Goal: Task Accomplishment & Management: Manage account settings

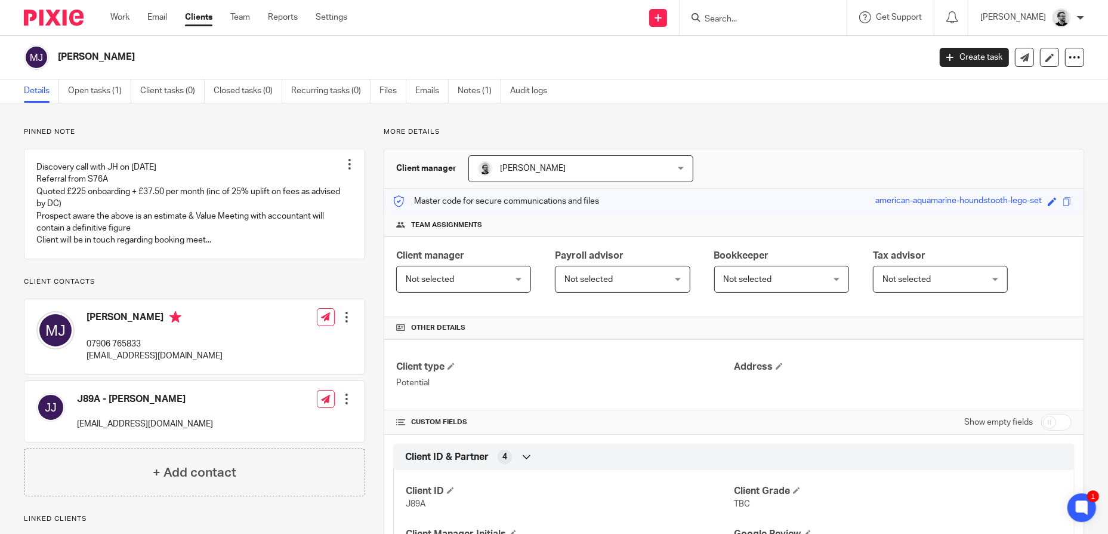
click at [117, 23] on div "Work Email Clients Team Reports Settings Work Email Clients Team Reports Settin…" at bounding box center [231, 17] width 267 height 35
click at [117, 20] on link "Work" at bounding box center [119, 17] width 19 height 12
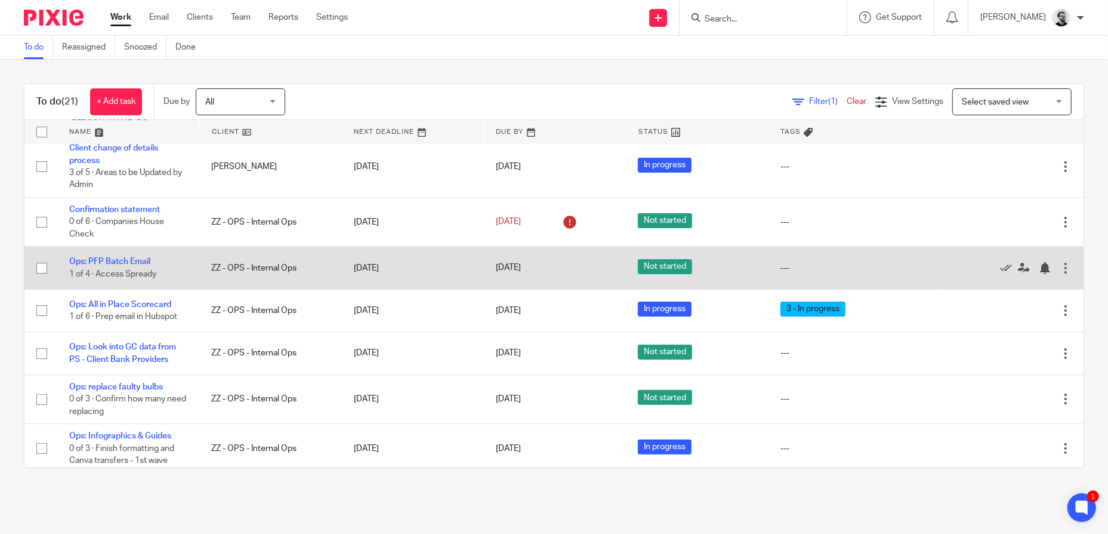
scroll to position [239, 0]
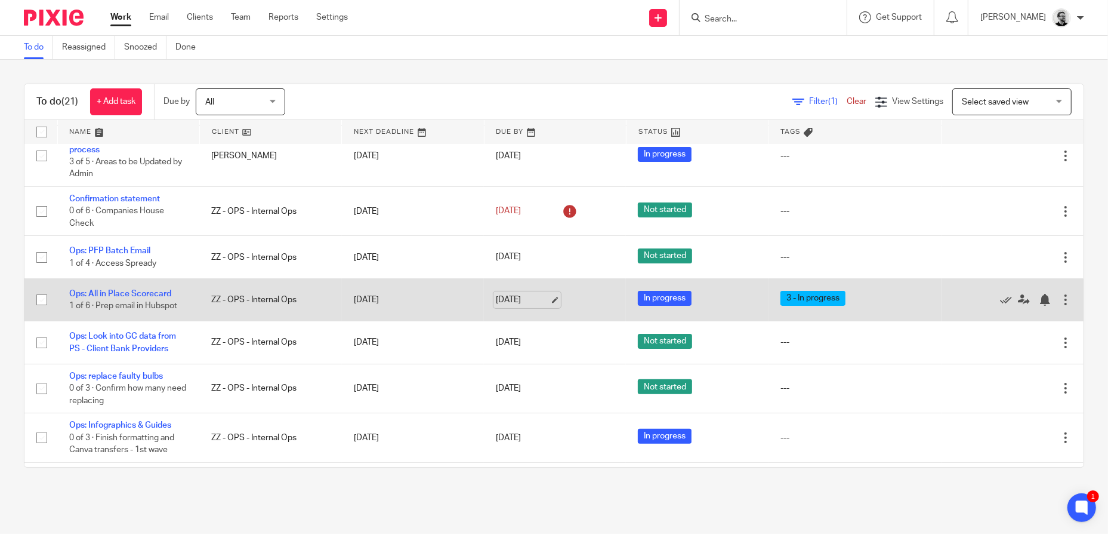
click at [510, 294] on link "29 Aug 2025" at bounding box center [523, 300] width 54 height 13
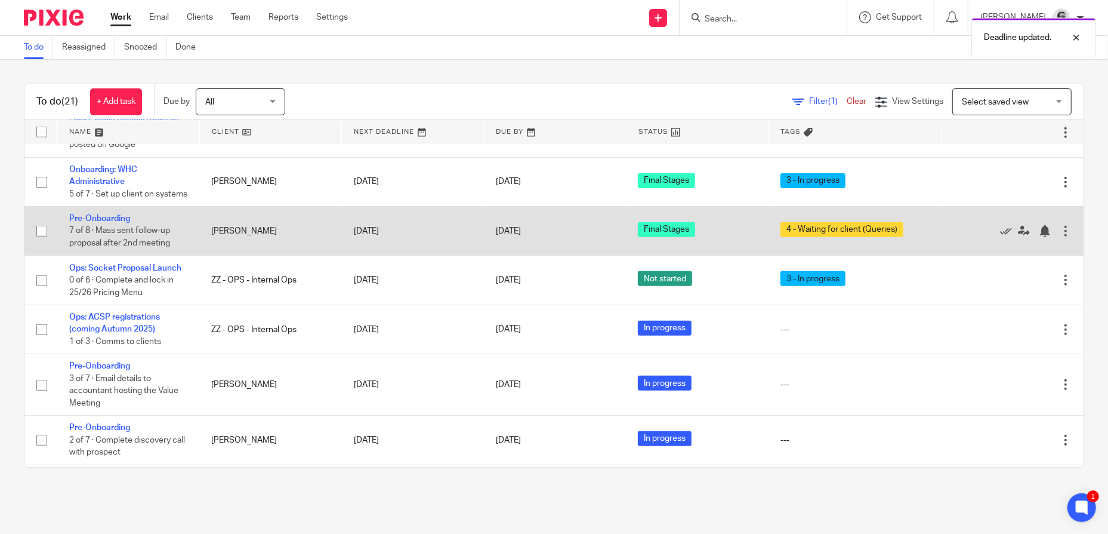
scroll to position [716, 0]
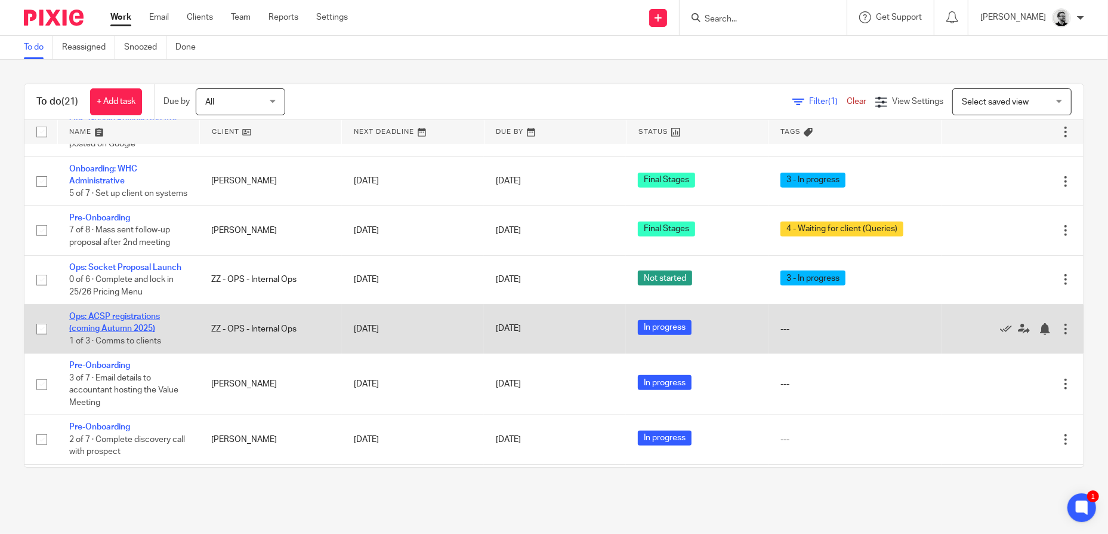
click at [120, 312] on link "Ops: ACSP registrations (coming Autumn 2025)" at bounding box center [114, 322] width 91 height 20
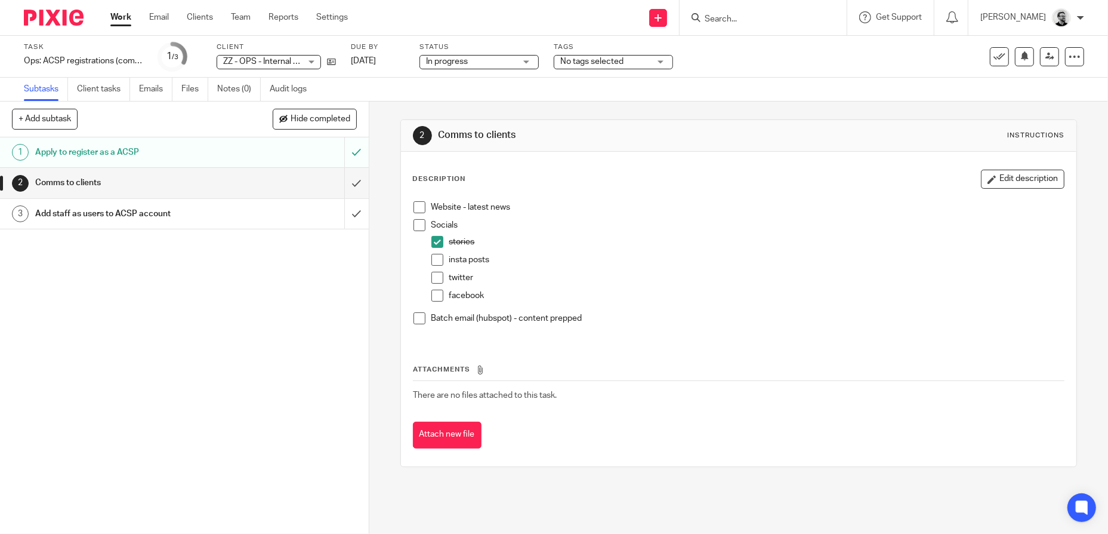
click at [215, 184] on h1 "Comms to clients" at bounding box center [134, 183] width 198 height 18
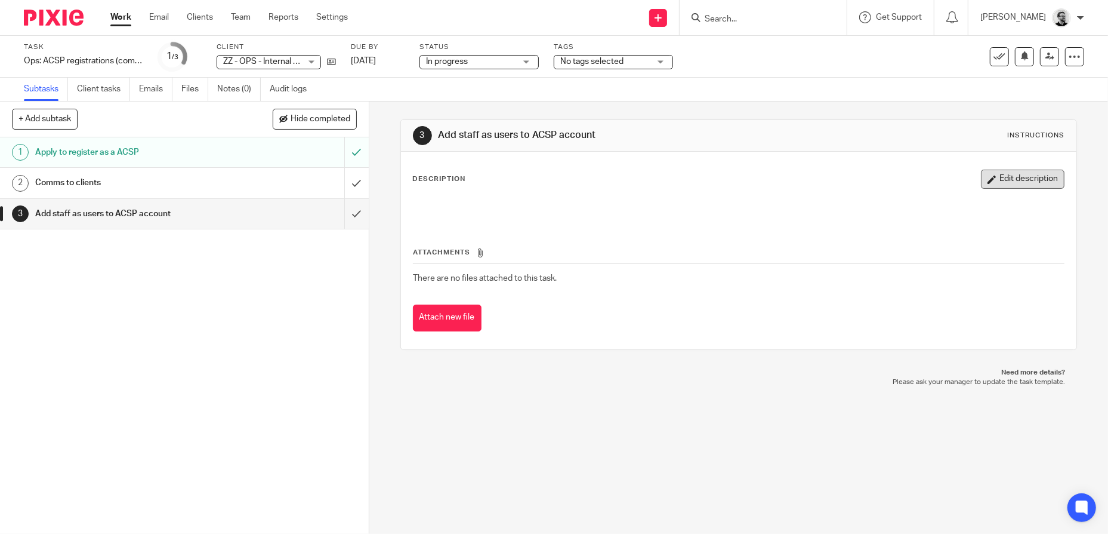
click at [1005, 178] on button "Edit description" at bounding box center [1023, 179] width 84 height 19
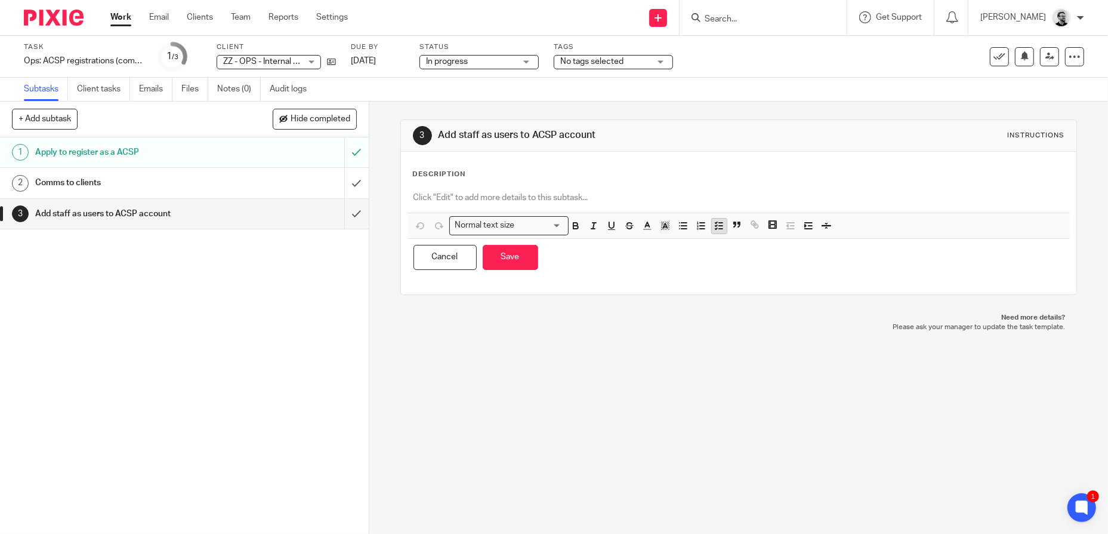
click at [716, 228] on polyline "button" at bounding box center [717, 228] width 2 height 1
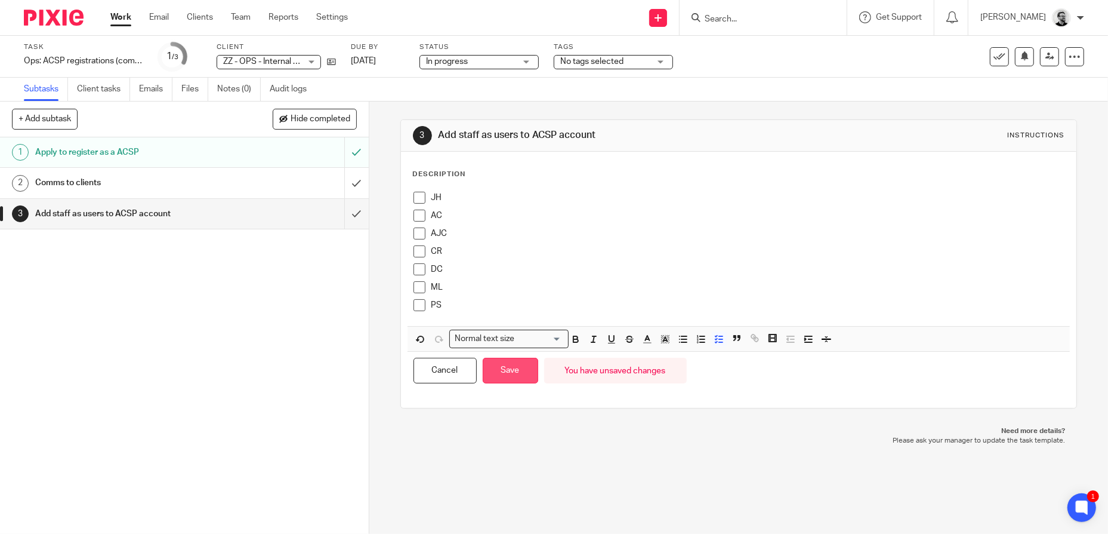
click at [510, 361] on button "Save" at bounding box center [511, 371] width 56 height 26
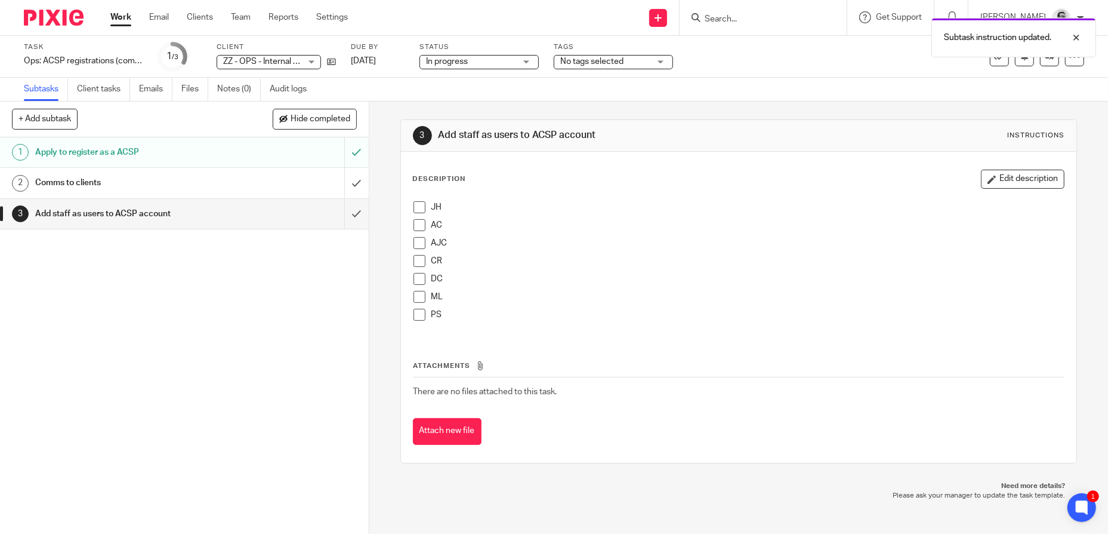
click at [420, 211] on span at bounding box center [420, 207] width 12 height 12
click at [417, 226] on span at bounding box center [420, 225] width 12 height 12
click at [414, 295] on span at bounding box center [420, 297] width 12 height 12
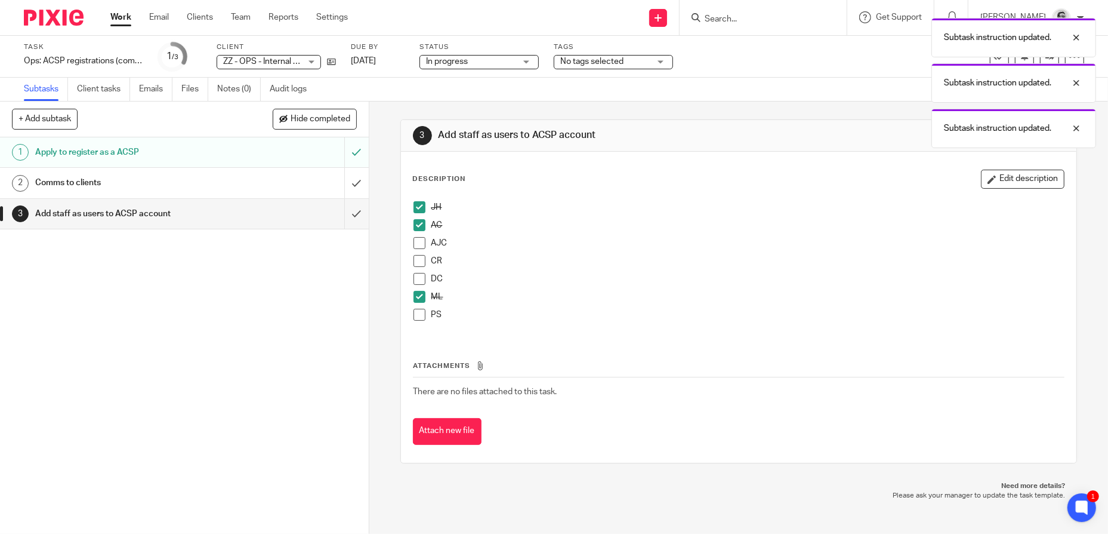
click at [417, 313] on span at bounding box center [420, 315] width 12 height 12
click at [606, 298] on p "ML" at bounding box center [748, 297] width 633 height 12
click at [165, 178] on h1 "Comms to clients" at bounding box center [134, 183] width 198 height 18
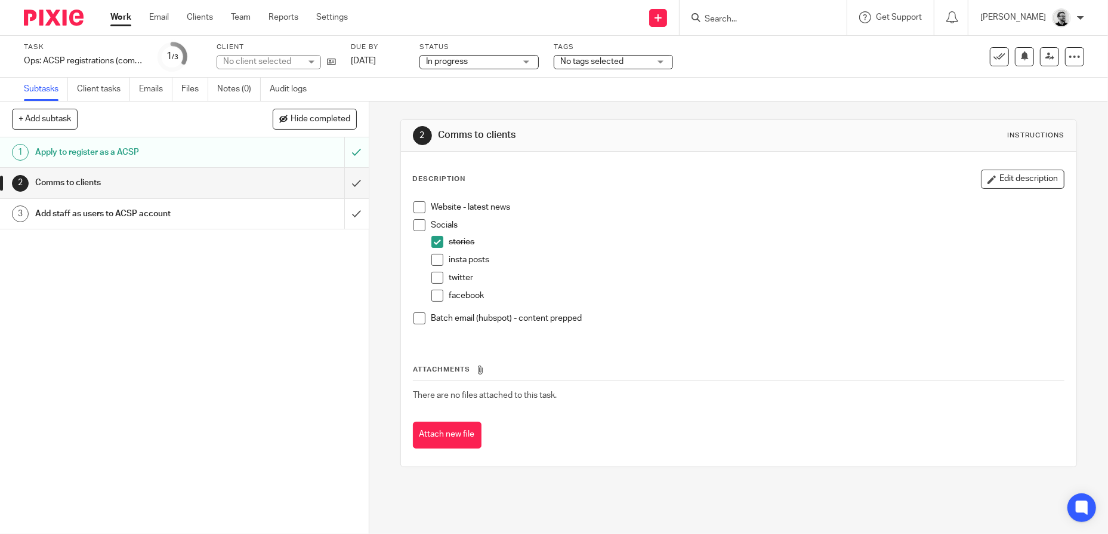
click at [432, 263] on span at bounding box center [438, 260] width 12 height 12
click at [603, 316] on p "Batch email (hubspot) - content prepped" at bounding box center [748, 318] width 633 height 12
